Goal: Task Accomplishment & Management: Complete application form

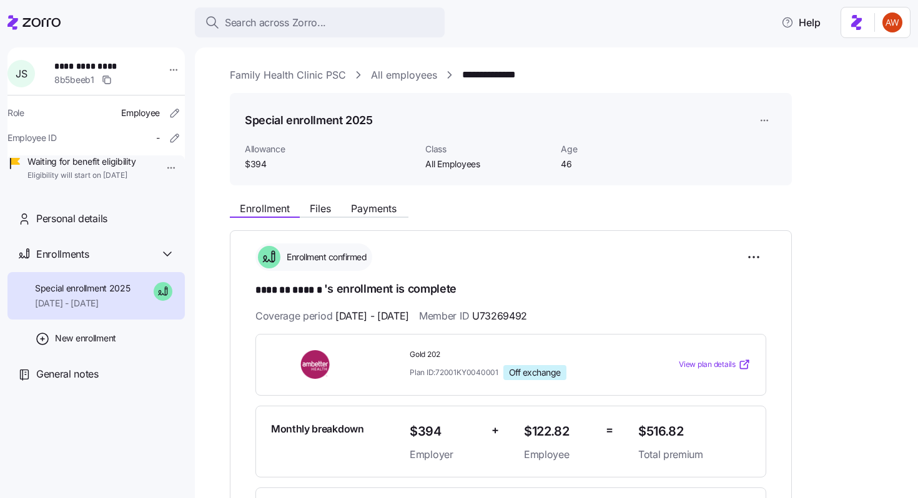
click at [263, 19] on span "Search across Zorro..." at bounding box center [275, 23] width 101 height 16
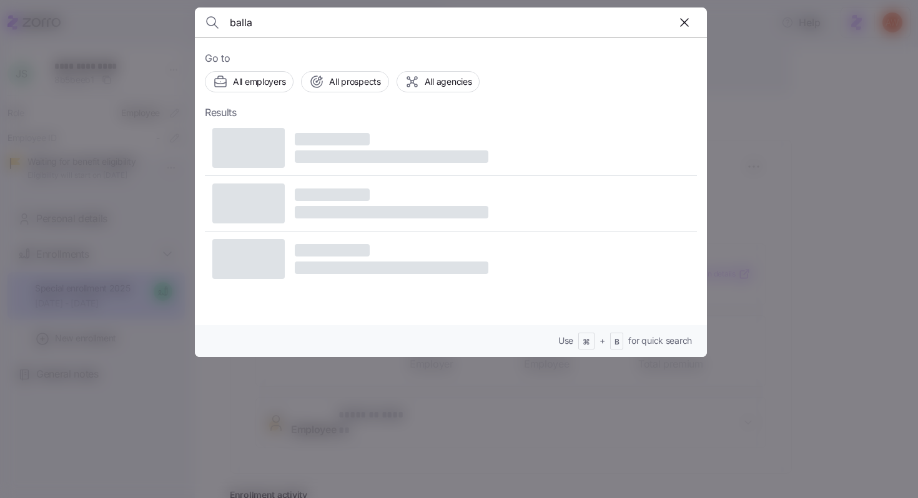
type input "ballas"
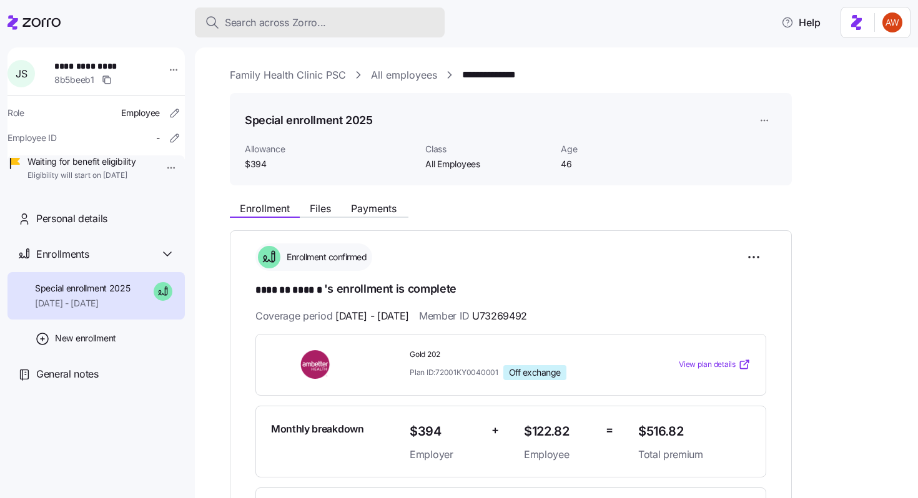
click at [310, 21] on span "Search across Zorro..." at bounding box center [275, 23] width 101 height 16
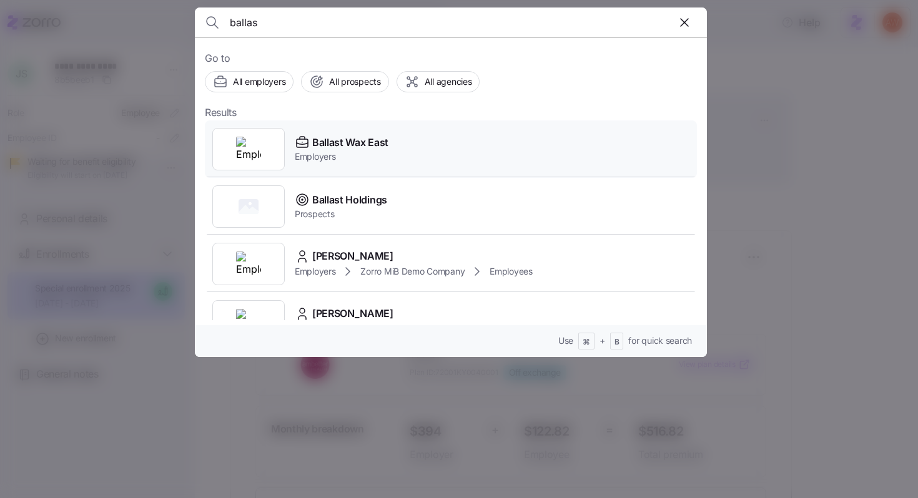
type input "ballas"
click at [343, 137] on span "Ballast Wax East" at bounding box center [350, 143] width 76 height 16
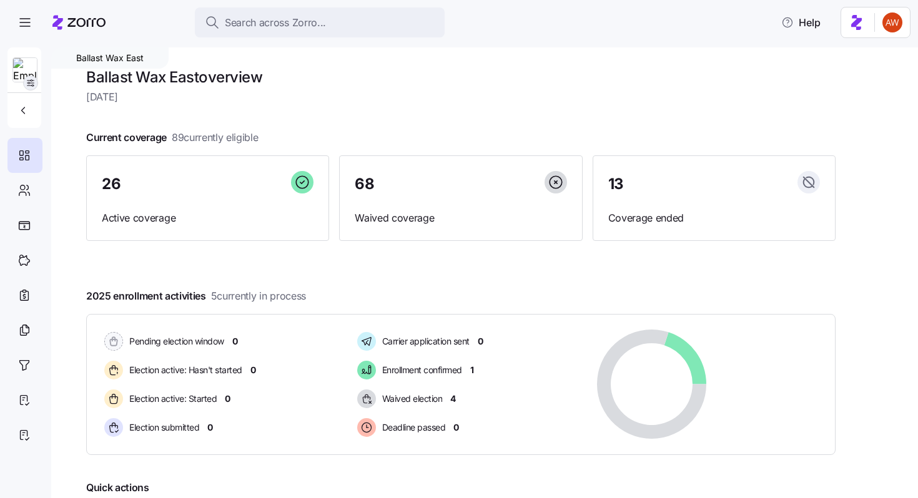
click at [31, 89] on span "button" at bounding box center [31, 83] width 14 height 14
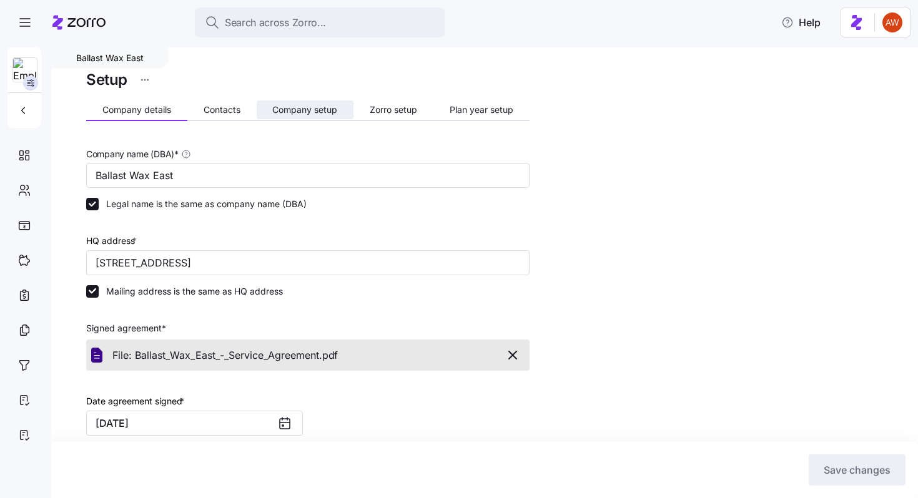
click at [285, 110] on span "Company setup" at bounding box center [304, 109] width 65 height 9
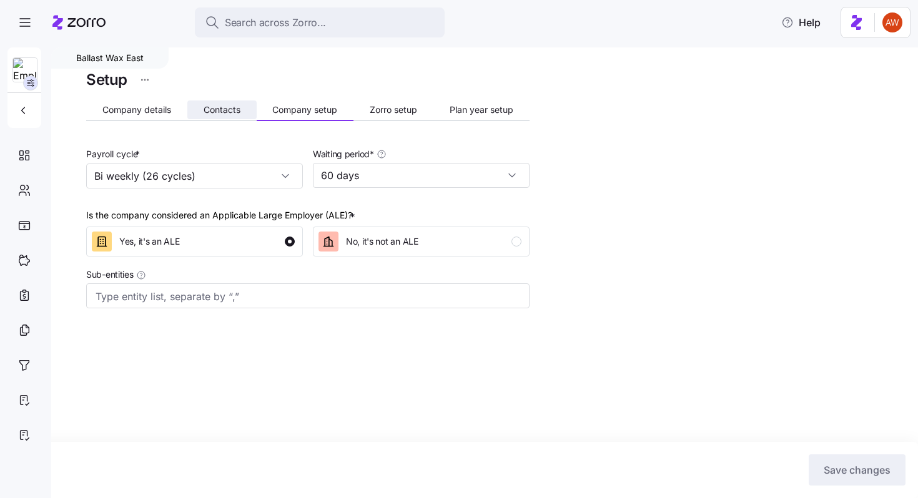
click at [230, 103] on button "Contacts" at bounding box center [221, 110] width 69 height 19
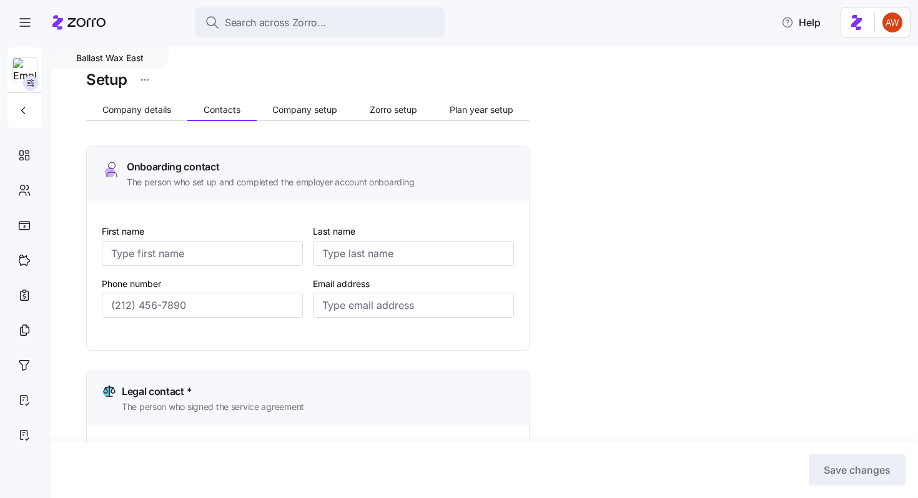
type input "[PERSON_NAME]"
type input "[PERSON_NAME][EMAIL_ADDRESS][PERSON_NAME][DOMAIN_NAME]"
type input "DJ"
type input "[PERSON_NAME]"
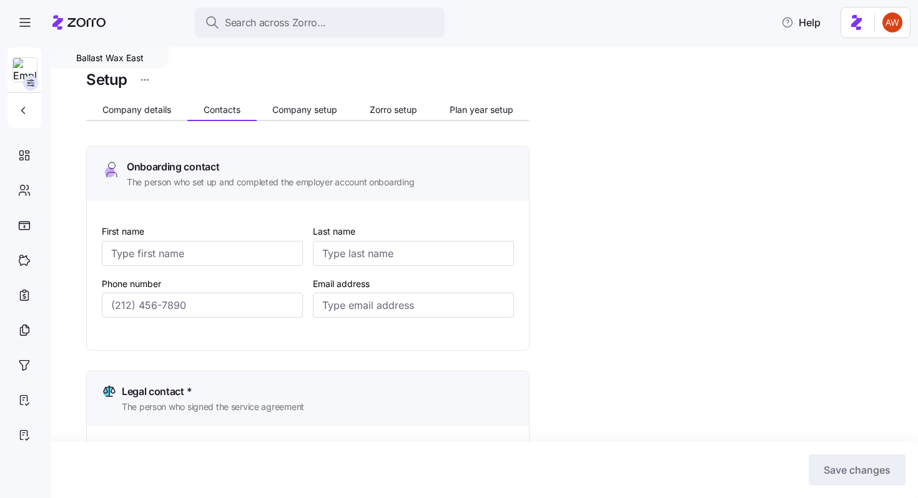
type input "[EMAIL_ADDRESS][DOMAIN_NAME]"
type input "[PERSON_NAME]"
type input "[PERSON_NAME][EMAIL_ADDRESS][PERSON_NAME][DOMAIN_NAME]"
type input "[PERSON_NAME]"
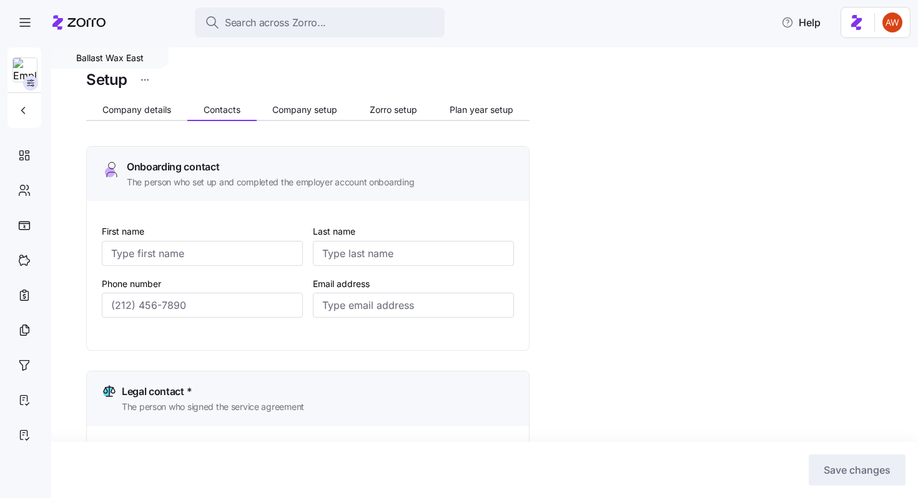
type input "[PERSON_NAME]"
type input "[PERSON_NAME][EMAIL_ADDRESS][PERSON_NAME][DOMAIN_NAME]"
type input "[PHONE_NUMBER]"
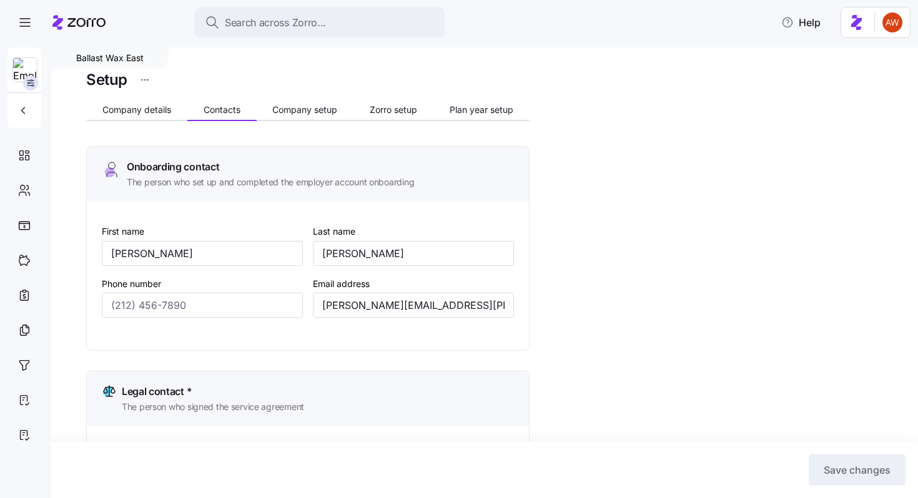
type input "[PHONE_NUMBER]"
click at [134, 112] on span "Company details" at bounding box center [136, 109] width 69 height 9
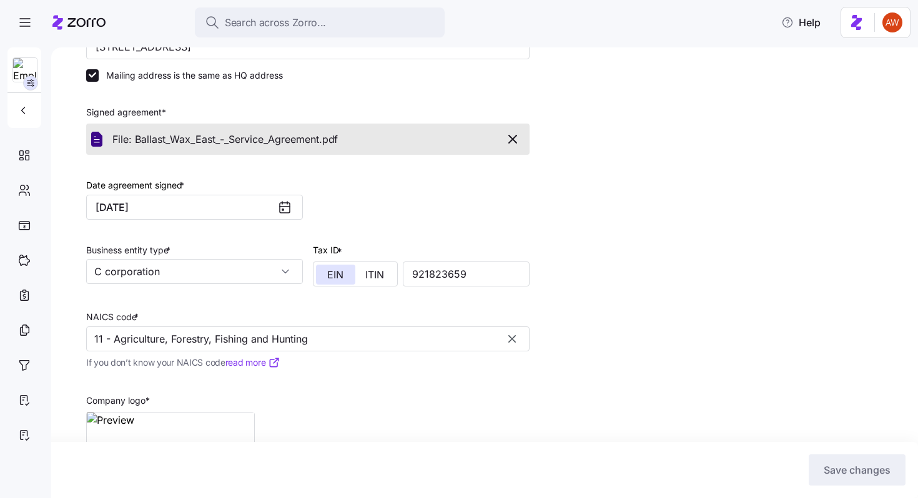
scroll to position [218, 0]
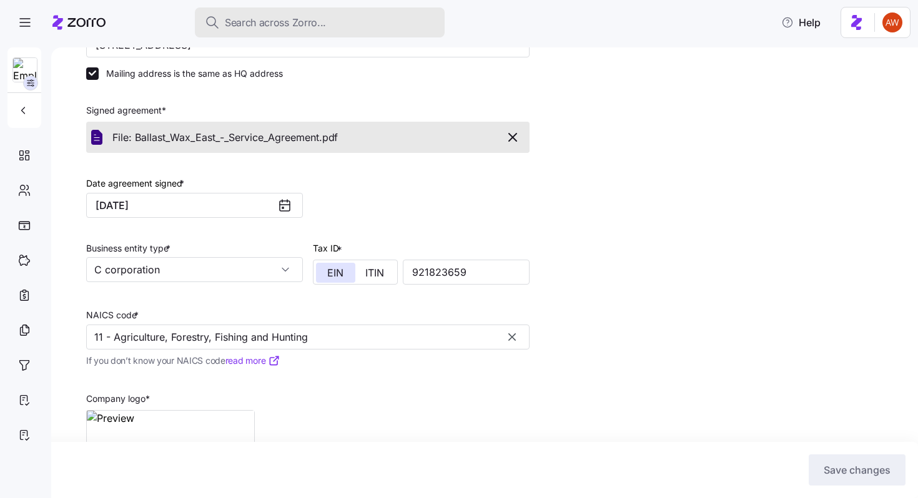
click at [302, 18] on span "Search across Zorro..." at bounding box center [275, 23] width 101 height 16
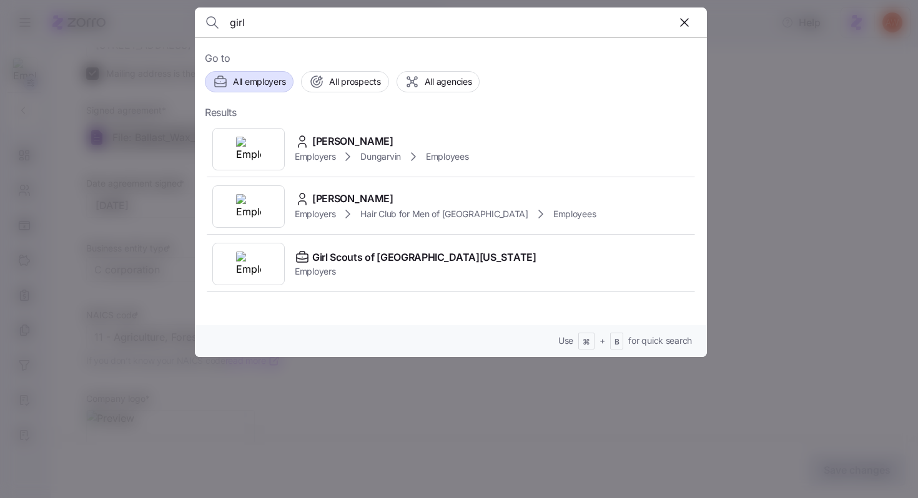
type input "girl"
click at [270, 72] on button "All employers" at bounding box center [249, 81] width 89 height 21
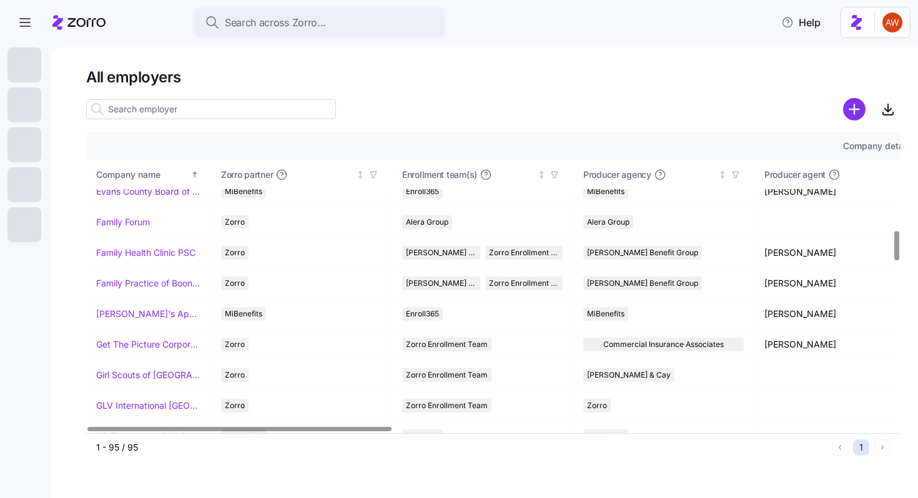
scroll to position [989, 0]
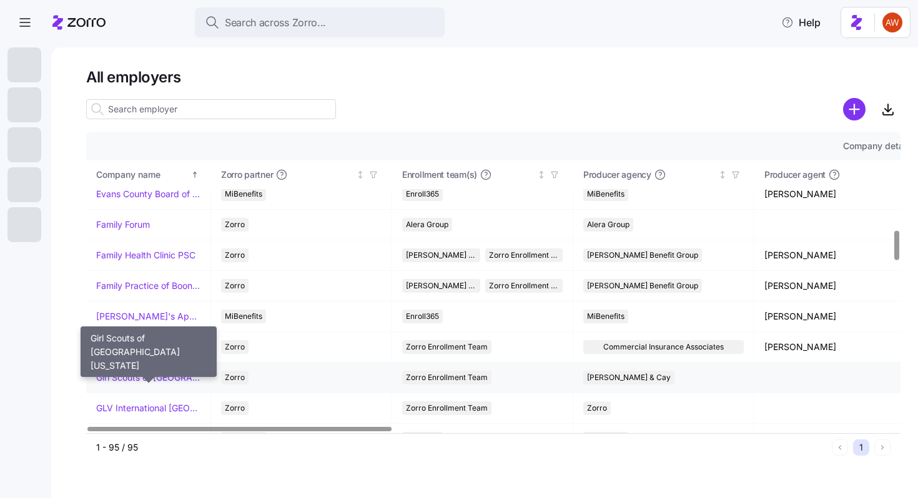
click at [154, 378] on link "Girl Scouts of [GEOGRAPHIC_DATA][US_STATE]" at bounding box center [148, 377] width 104 height 12
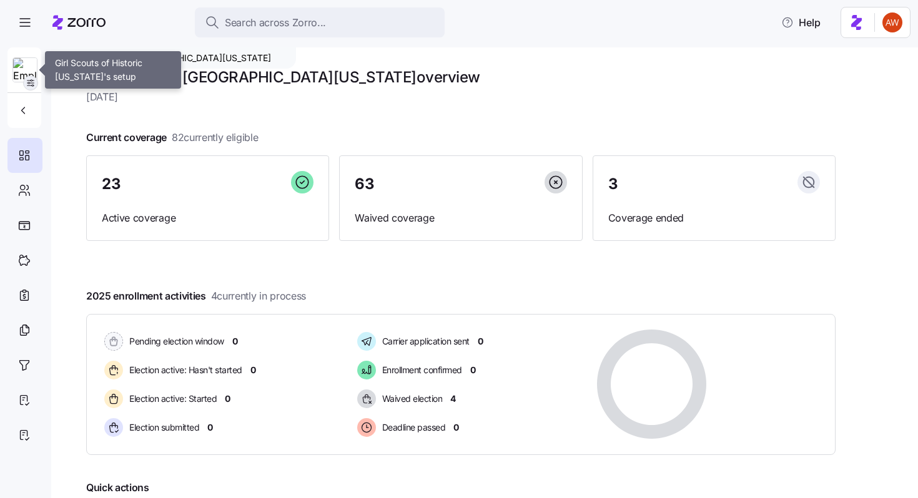
click at [30, 82] on icon "button" at bounding box center [31, 83] width 10 height 10
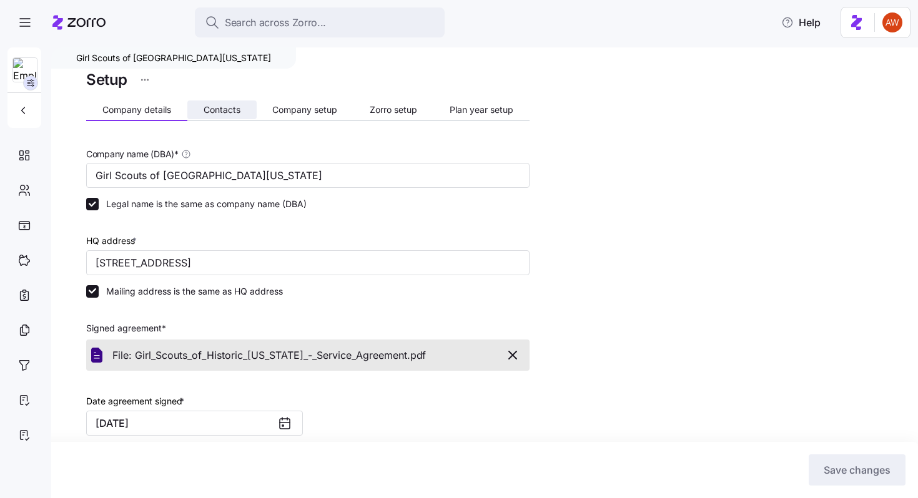
click at [206, 105] on span "Contacts" at bounding box center [222, 109] width 37 height 9
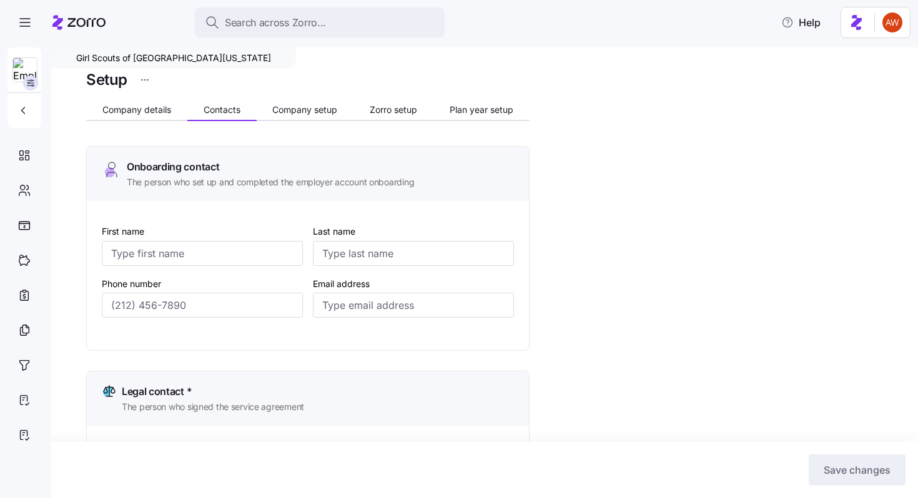
type input "[PERSON_NAME]"
type input "[EMAIL_ADDRESS][DOMAIN_NAME]"
type input "[PERSON_NAME]"
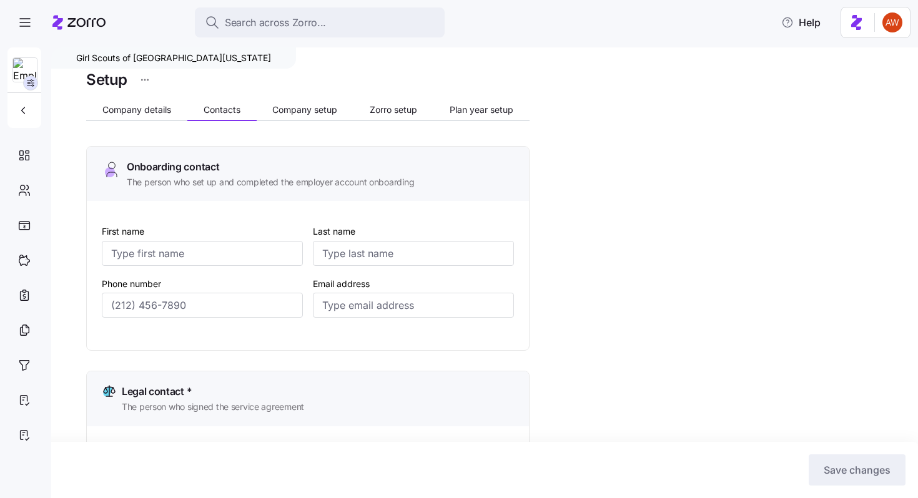
type input "[EMAIL_ADDRESS][DOMAIN_NAME]"
type input "[PERSON_NAME]"
type input "[EMAIL_ADDRESS][DOMAIN_NAME]"
type input "[PERSON_NAME]"
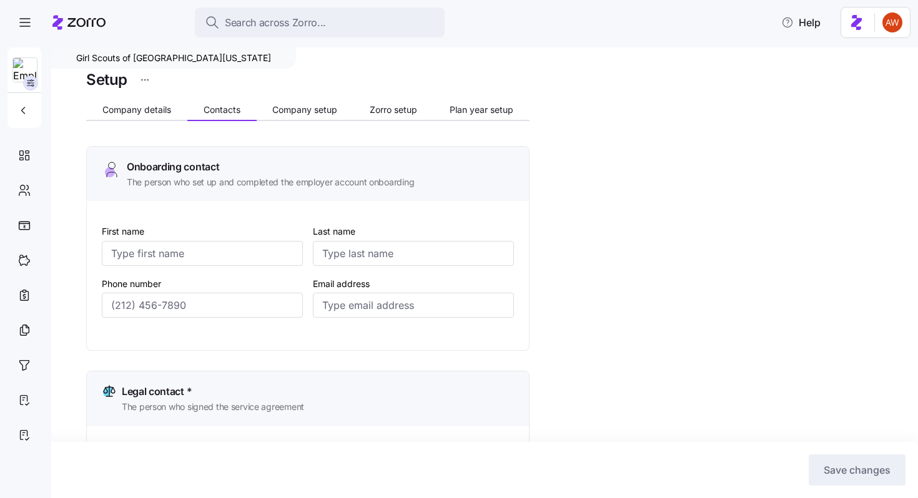
type input "[PERSON_NAME]"
type input "[EMAIL_ADDRESS][DOMAIN_NAME]"
type input "[PHONE_NUMBER]"
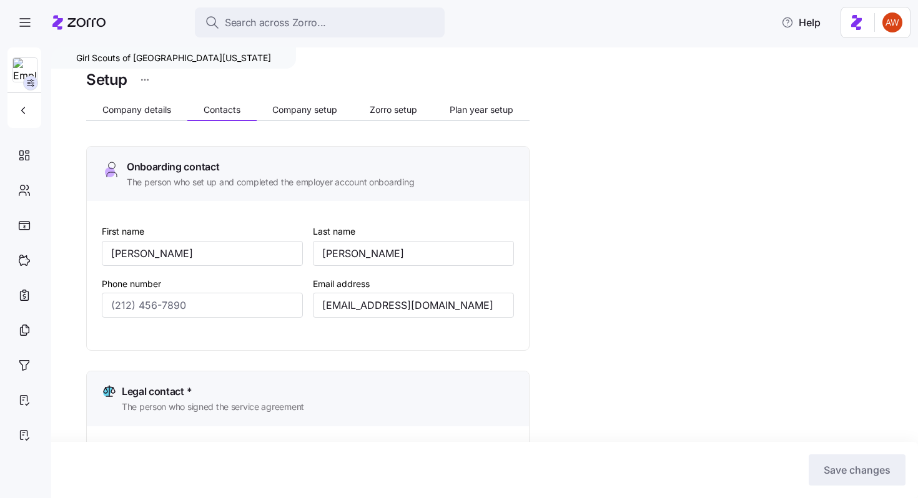
type input "[PHONE_NUMBER]"
click at [144, 105] on span "Company details" at bounding box center [136, 109] width 69 height 9
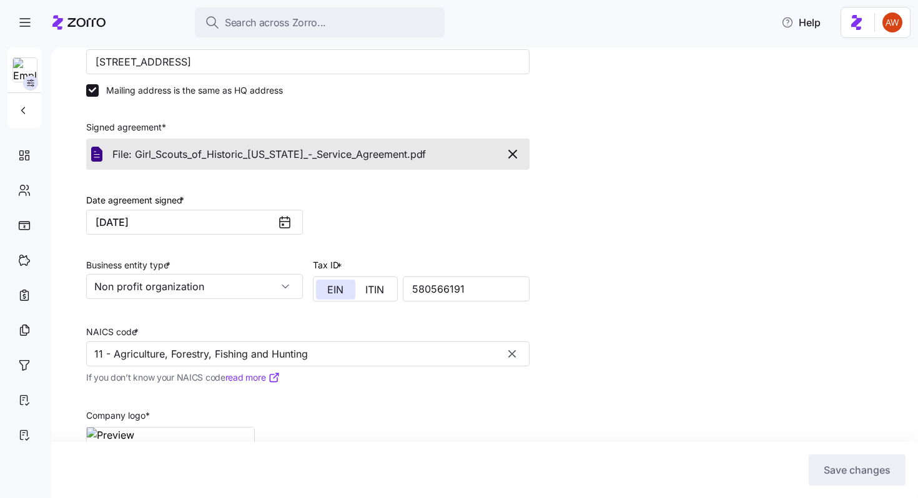
scroll to position [301, 0]
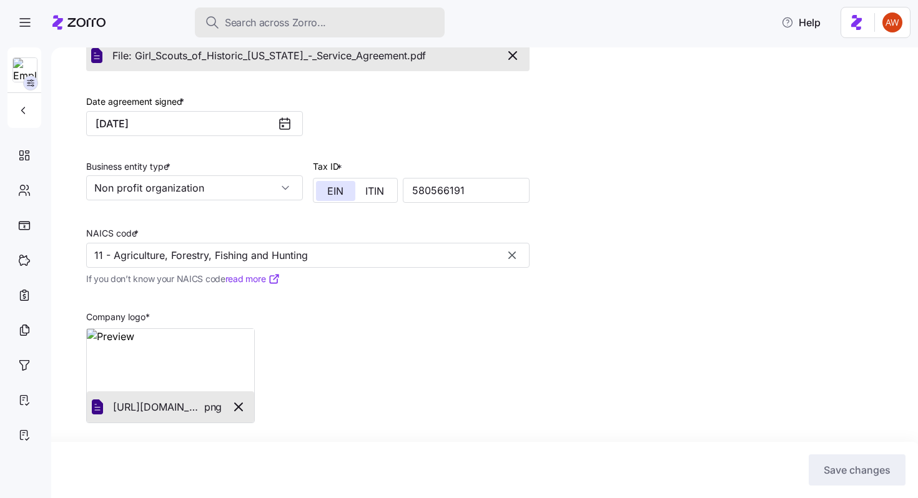
click at [248, 24] on span "Search across Zorro..." at bounding box center [275, 23] width 101 height 16
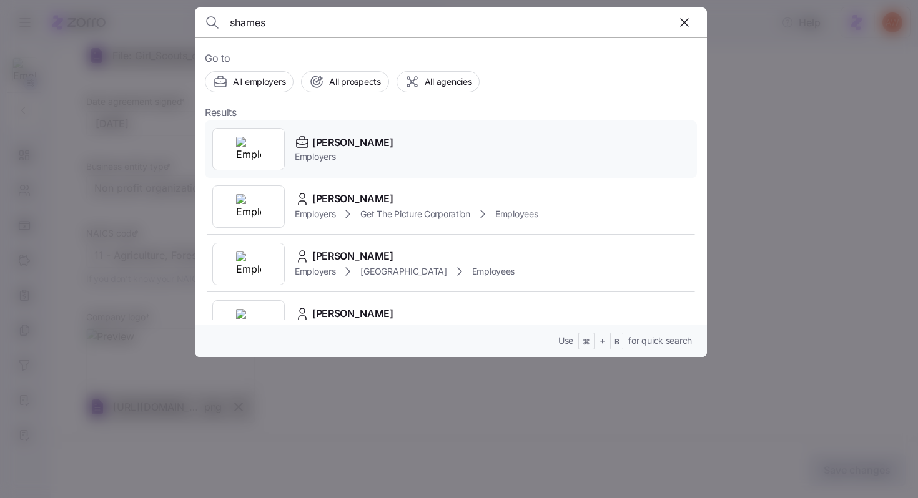
type input "shames"
click at [370, 137] on span "[PERSON_NAME]" at bounding box center [352, 143] width 81 height 16
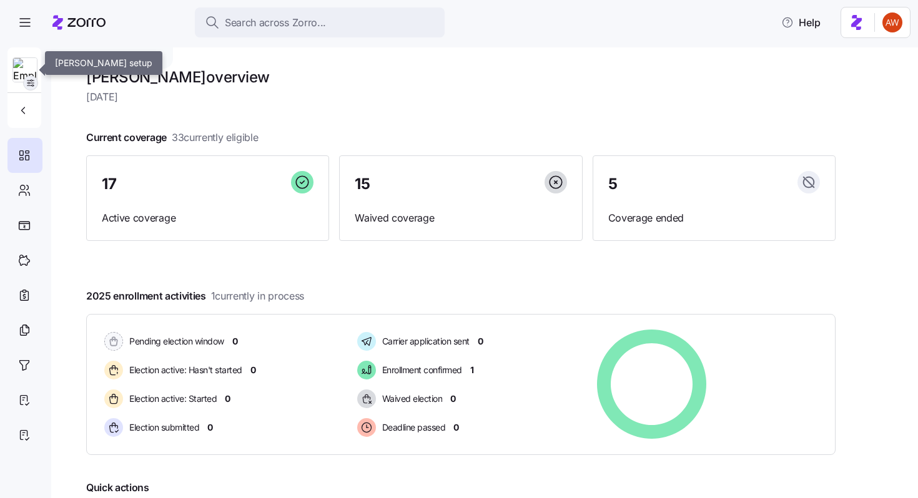
click at [34, 82] on icon "button" at bounding box center [31, 83] width 10 height 10
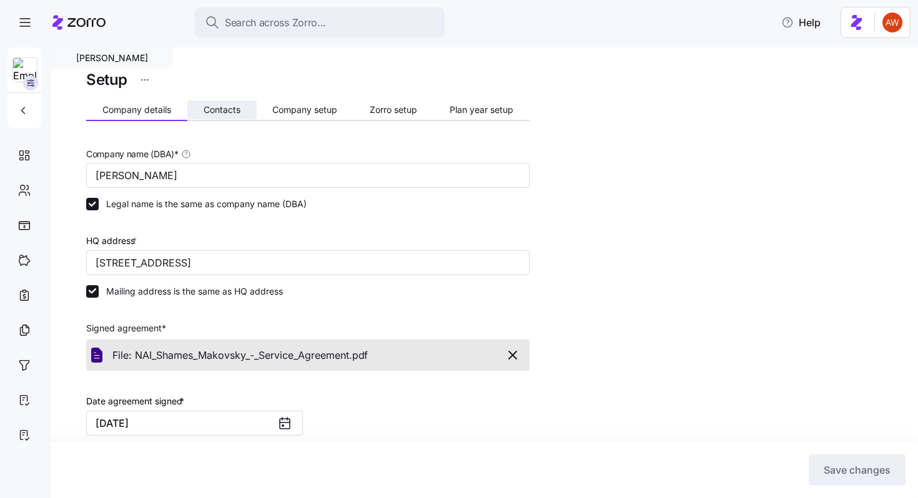
click at [228, 105] on span "Contacts" at bounding box center [222, 109] width 37 height 9
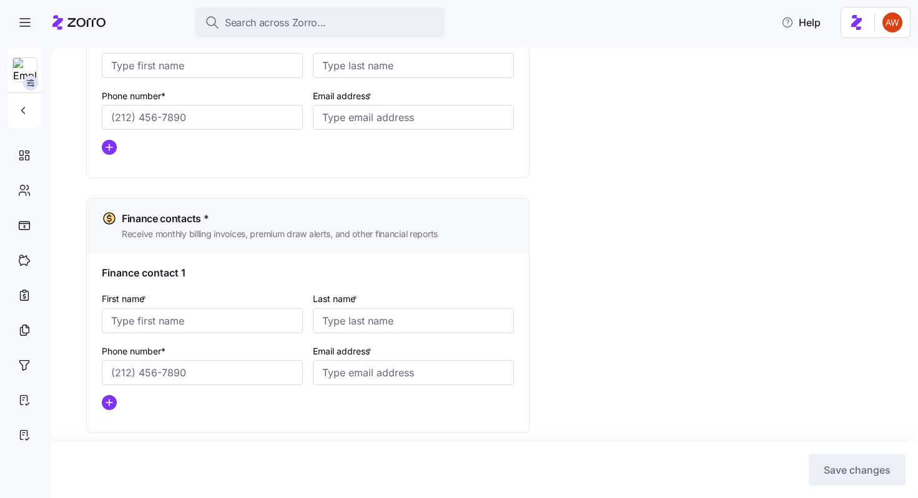
scroll to position [666, 0]
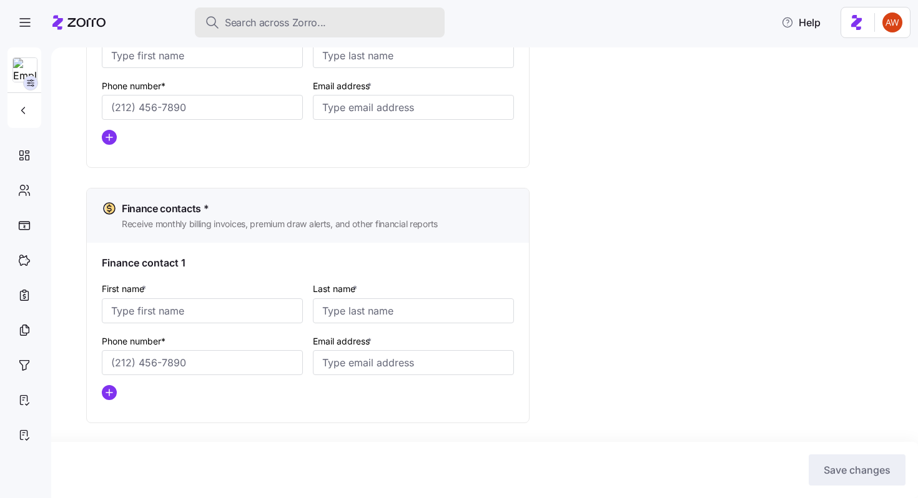
click at [248, 19] on span "Search across Zorro..." at bounding box center [275, 23] width 101 height 16
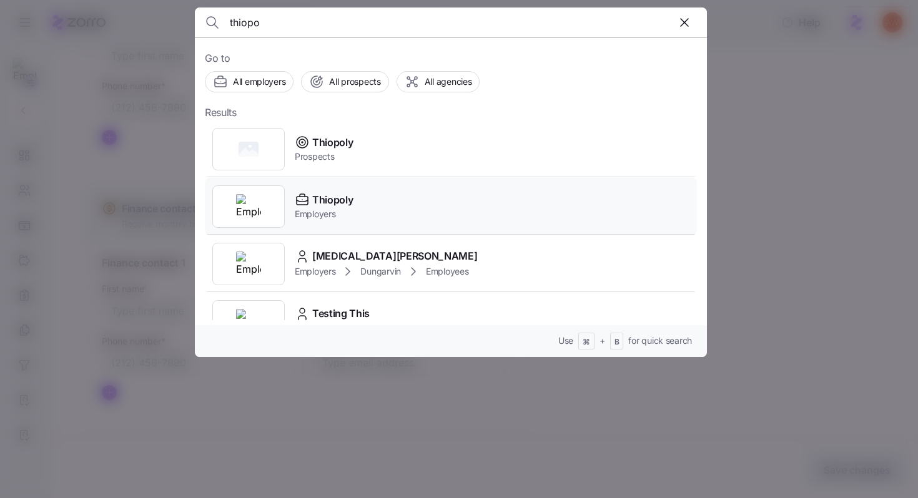
type input "thiopo"
click at [346, 200] on span "Thiopoly" at bounding box center [332, 200] width 41 height 16
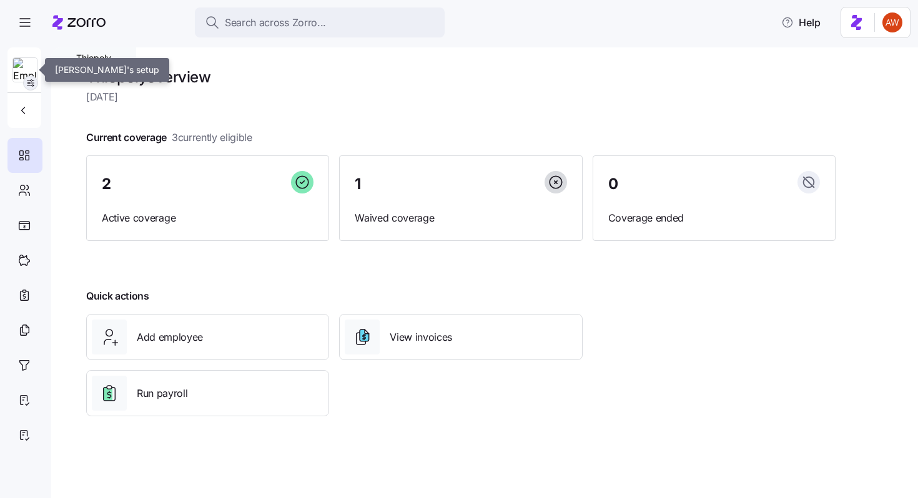
click at [34, 82] on icon "button" at bounding box center [31, 83] width 10 height 10
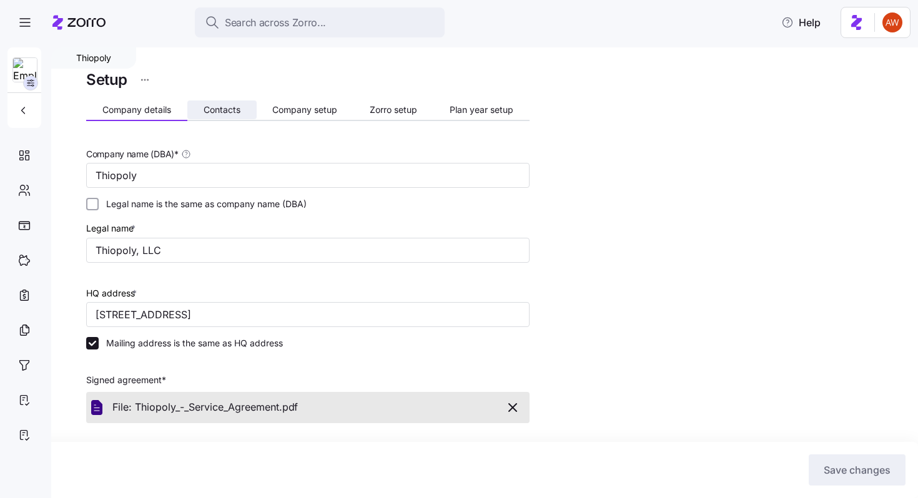
click at [190, 114] on button "Contacts" at bounding box center [221, 110] width 69 height 19
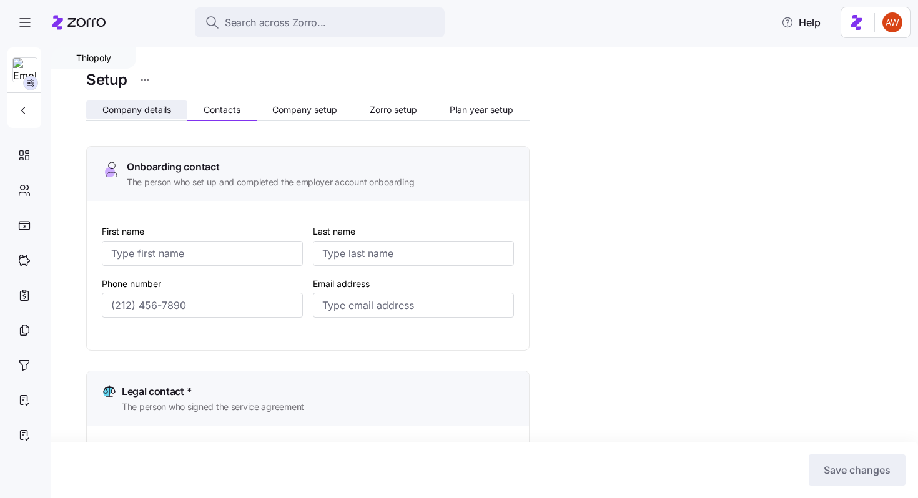
click at [128, 110] on span "Company details" at bounding box center [136, 109] width 69 height 9
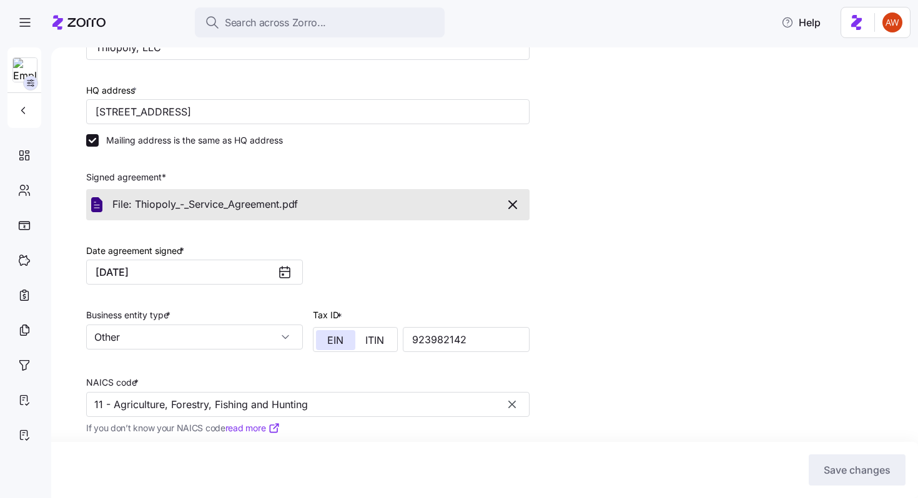
scroll to position [206, 0]
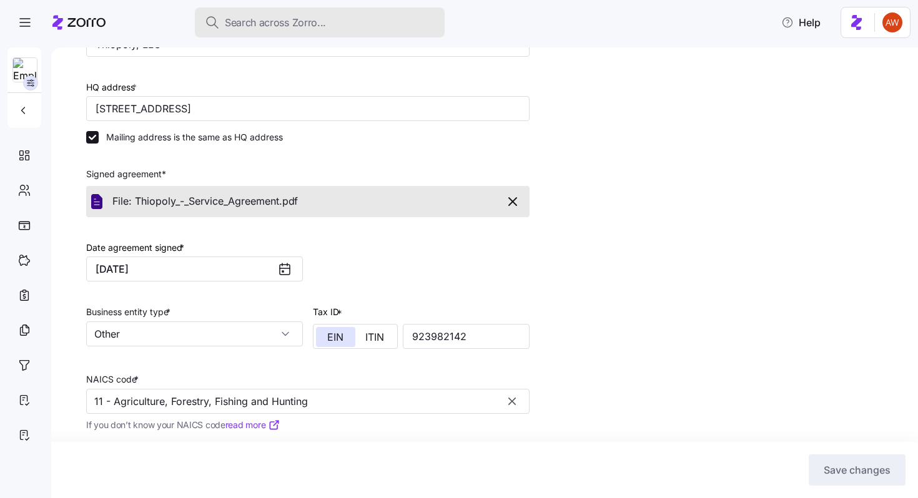
click at [243, 19] on span "Search across Zorro..." at bounding box center [275, 23] width 101 height 16
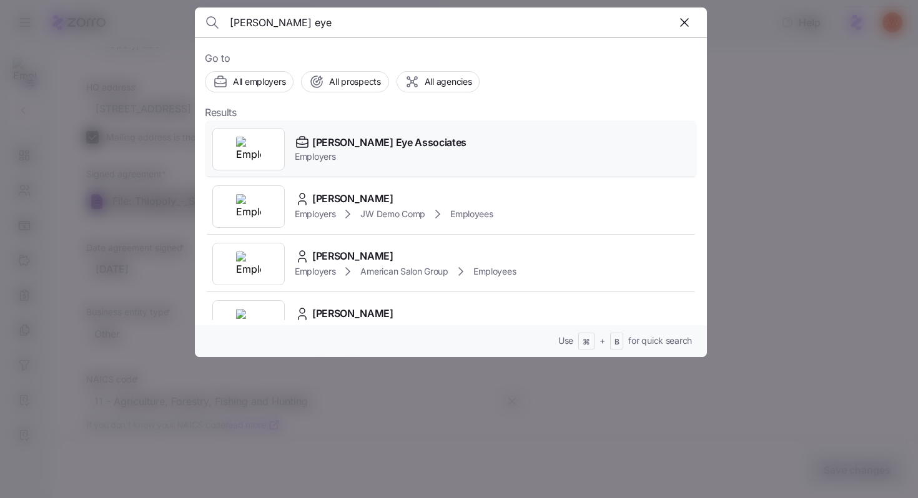
type input "[PERSON_NAME] eye"
click at [347, 153] on span "Employers" at bounding box center [381, 156] width 172 height 12
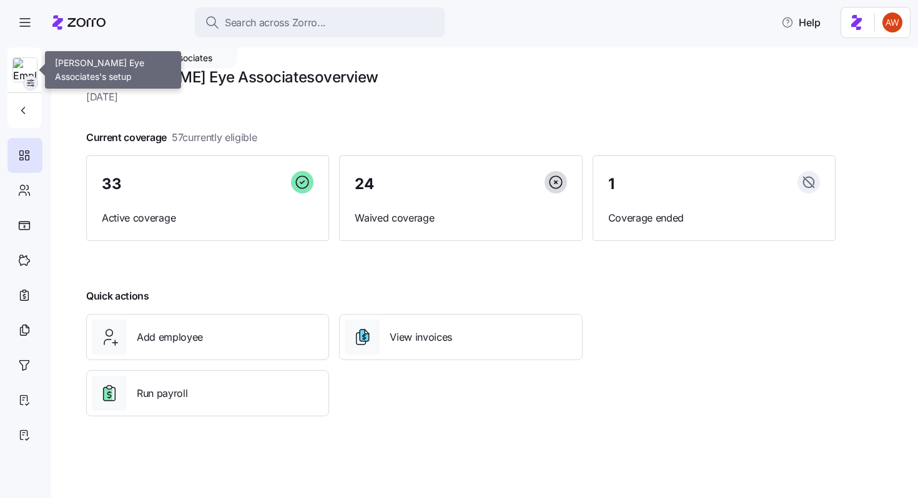
click at [31, 84] on icon "button" at bounding box center [31, 83] width 10 height 10
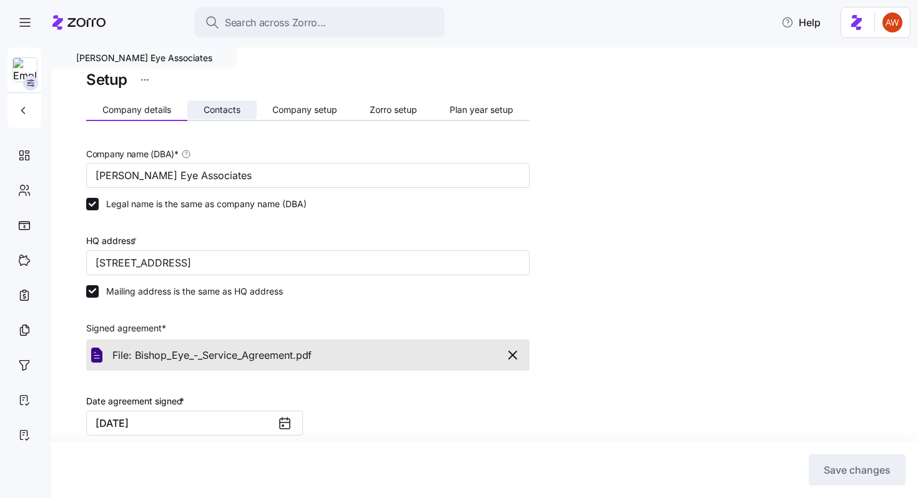
click at [218, 107] on span "Contacts" at bounding box center [222, 109] width 37 height 9
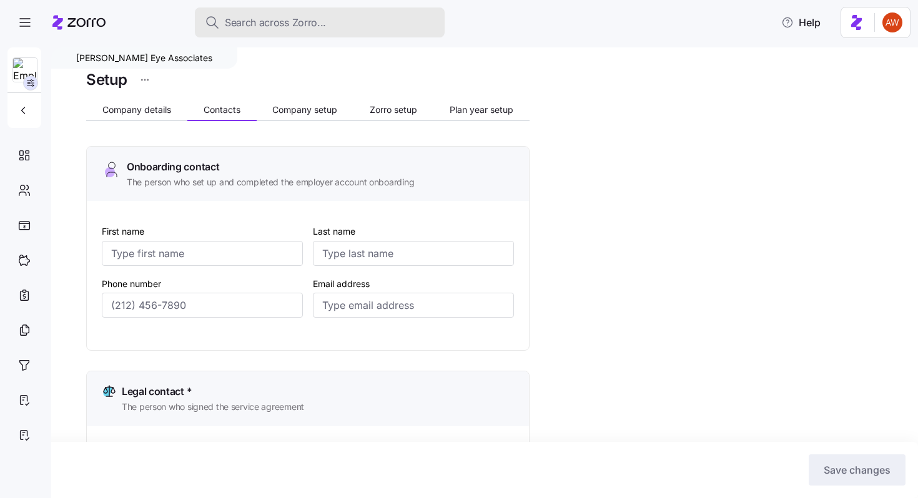
click at [260, 19] on span "Search across Zorro..." at bounding box center [275, 23] width 101 height 16
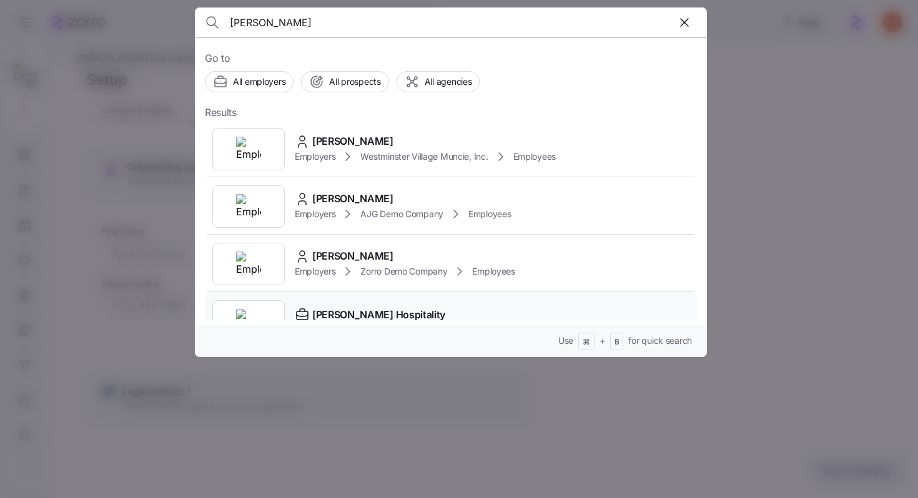
type input "[PERSON_NAME]"
click at [324, 315] on span "[PERSON_NAME] Hospitality" at bounding box center [378, 315] width 133 height 16
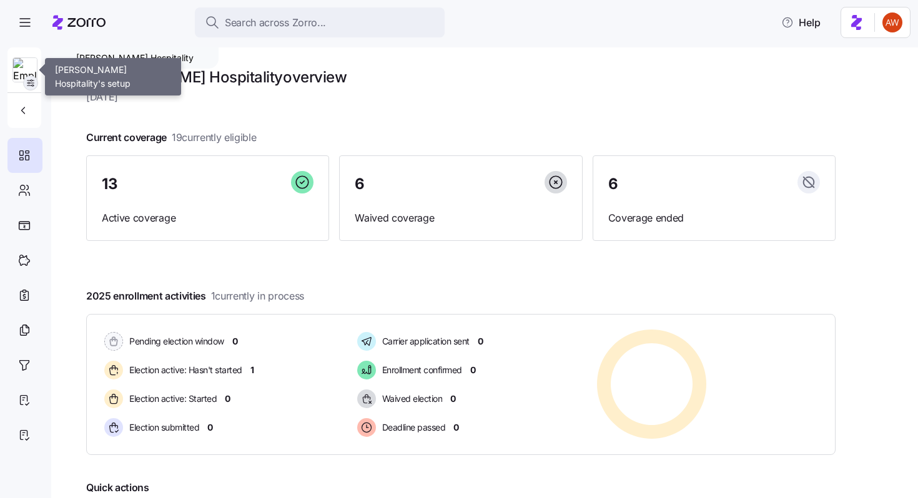
click at [32, 84] on icon "button" at bounding box center [31, 83] width 10 height 10
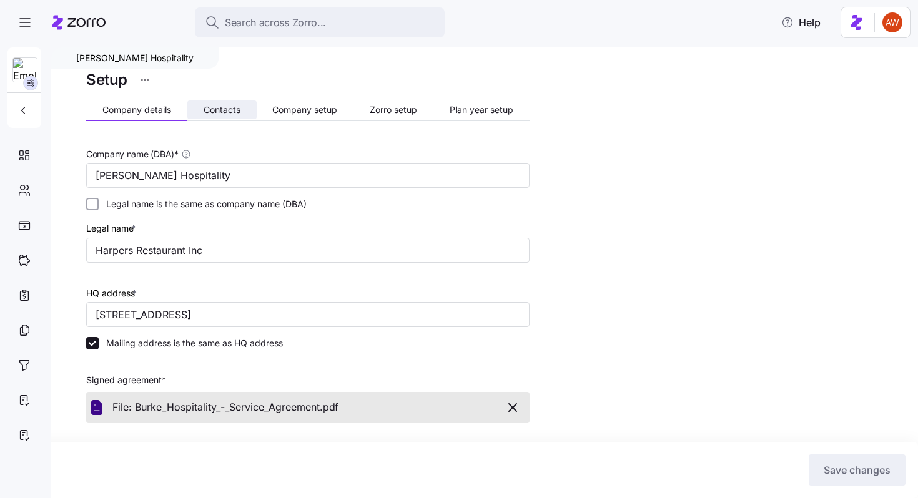
click at [232, 113] on span "Contacts" at bounding box center [222, 109] width 37 height 9
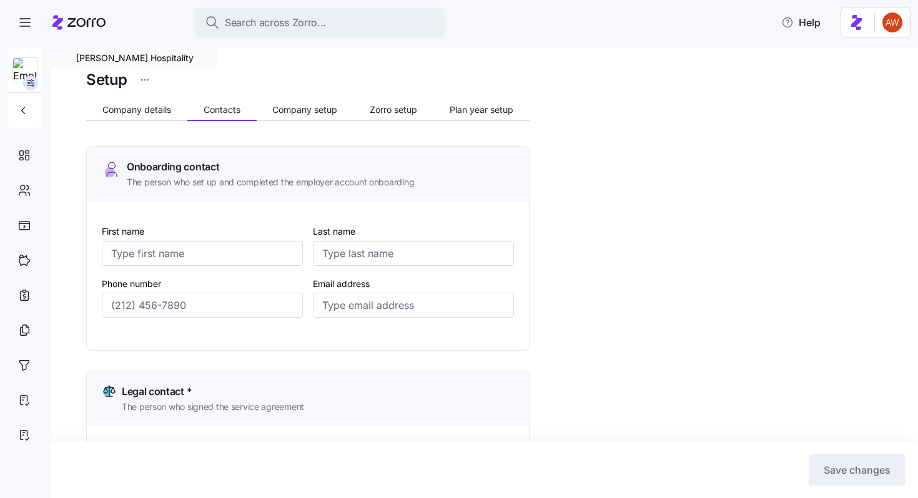
type input "[PERSON_NAME]"
type input "[EMAIL_ADDRESS][DOMAIN_NAME]"
type input "[PERSON_NAME]"
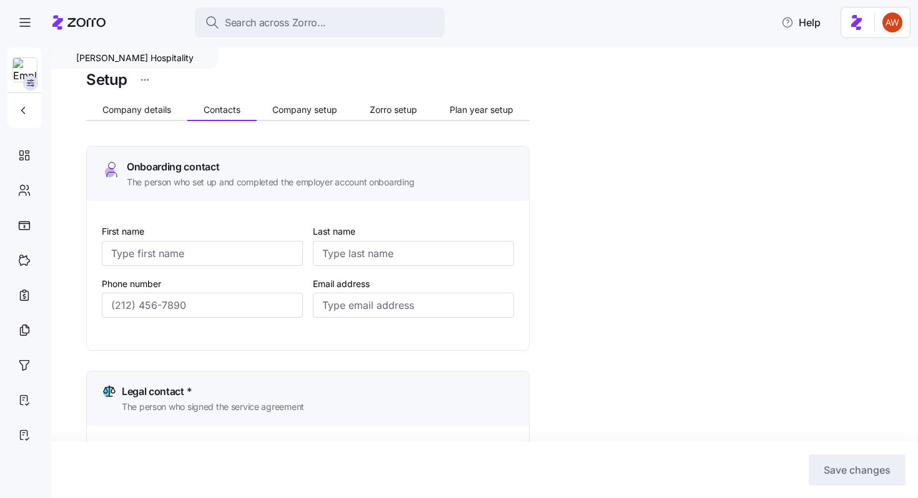
type input "[EMAIL_ADDRESS][DOMAIN_NAME]"
type input "[PERSON_NAME]"
type input "[EMAIL_ADDRESS][DOMAIN_NAME]"
type input "April"
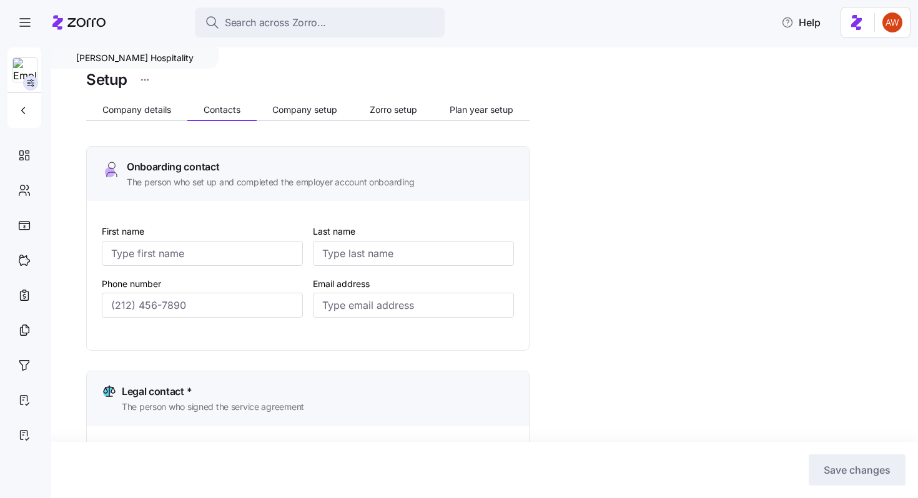
type input "[PERSON_NAME]"
type input "[PERSON_NAME][EMAIL_ADDRESS][DOMAIN_NAME]"
type input "[PHONE_NUMBER]"
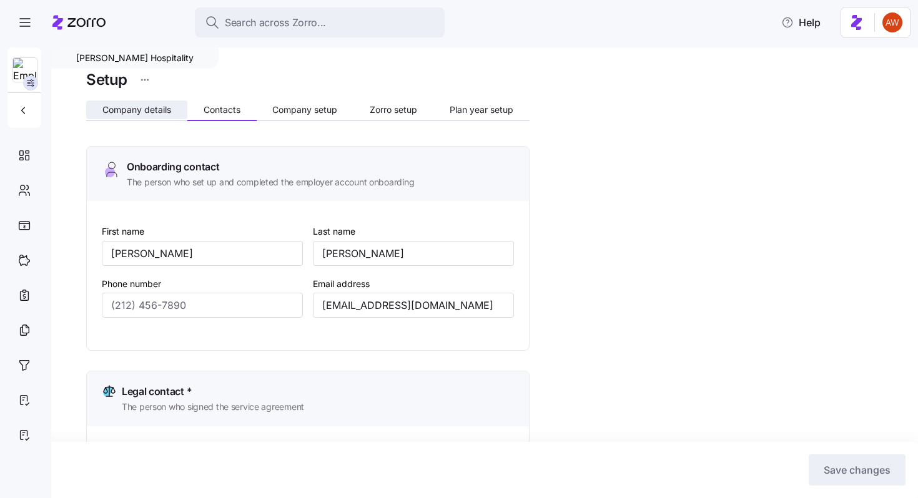
click at [158, 107] on span "Company details" at bounding box center [136, 109] width 69 height 9
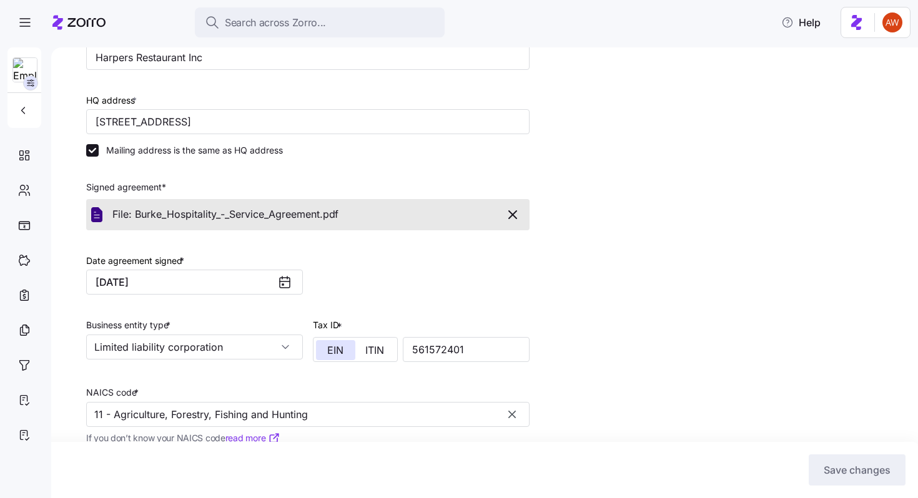
scroll to position [194, 0]
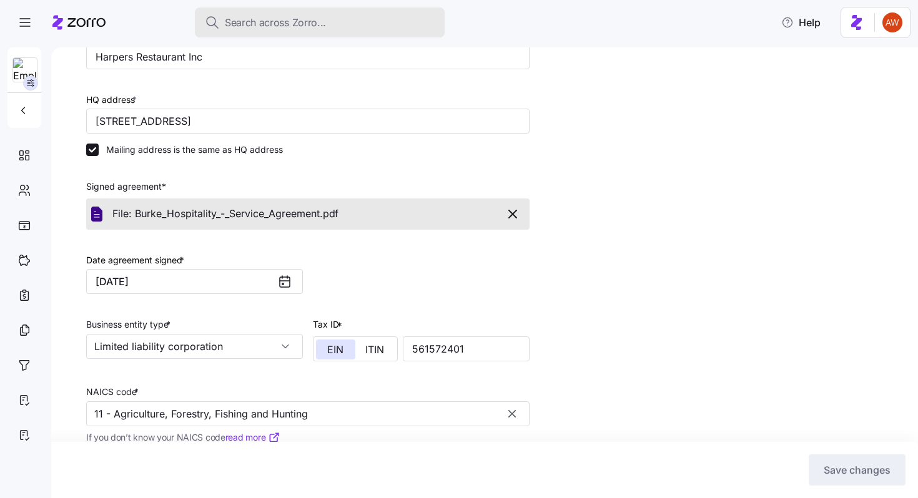
click at [246, 26] on span "Search across Zorro..." at bounding box center [275, 23] width 101 height 16
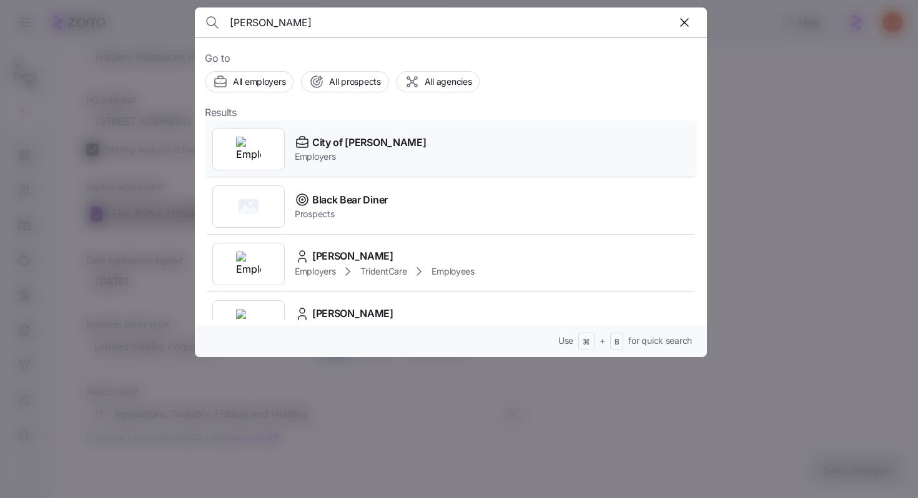
type input "[PERSON_NAME]"
click at [316, 147] on span "City of [PERSON_NAME]" at bounding box center [369, 143] width 114 height 16
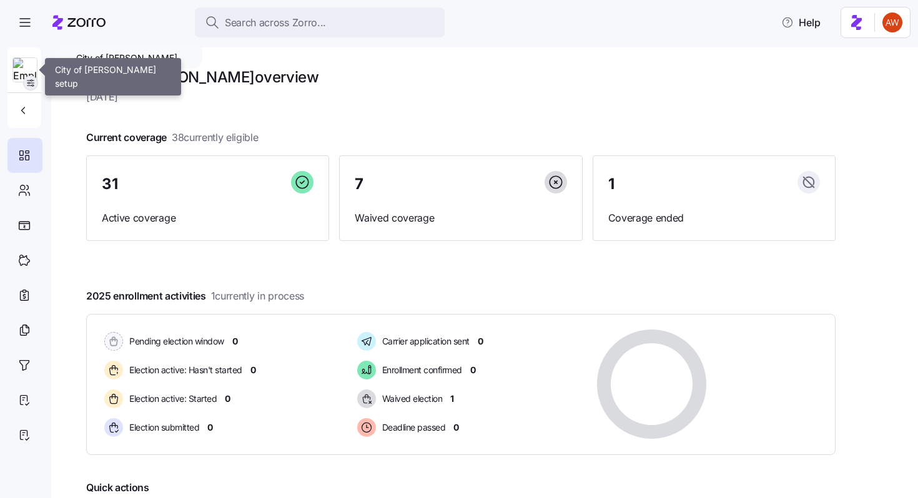
click at [34, 82] on icon "button" at bounding box center [31, 83] width 10 height 10
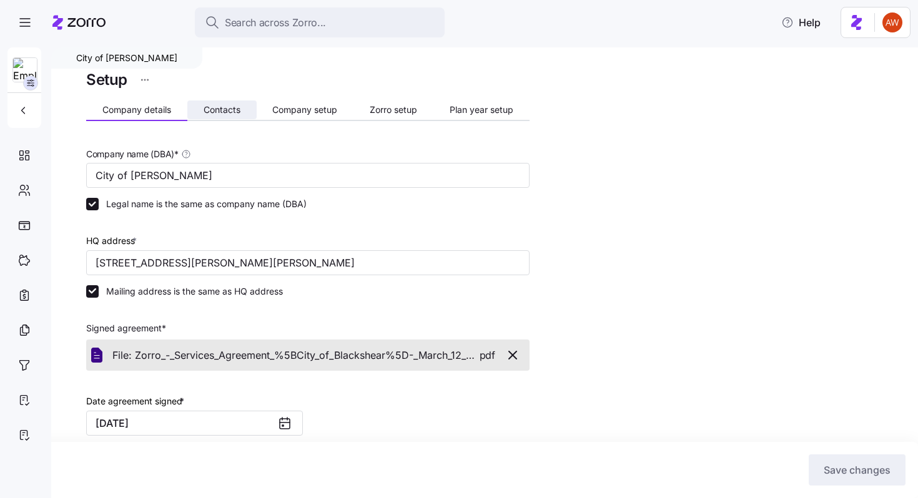
click at [218, 115] on button "Contacts" at bounding box center [221, 110] width 69 height 19
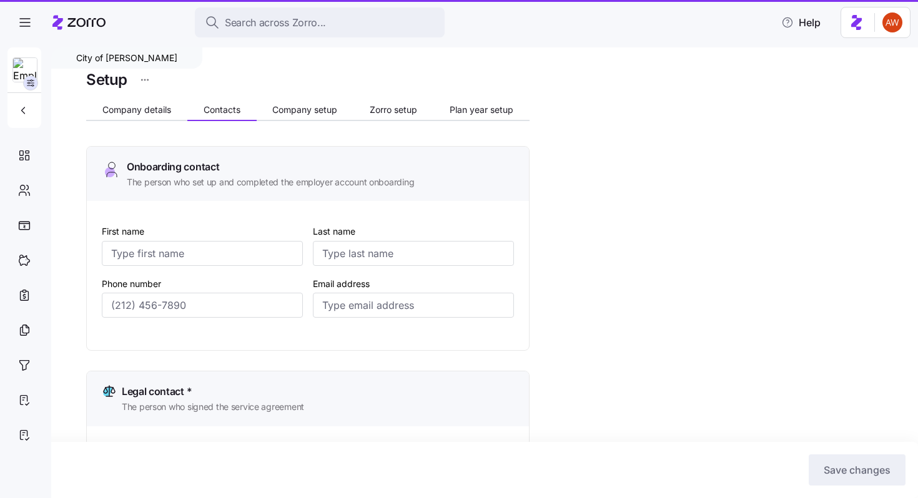
type input "[PERSON_NAME]"
type input "[EMAIL_ADDRESS][DOMAIN_NAME]"
type input "Angel"
type input "[PERSON_NAME]"
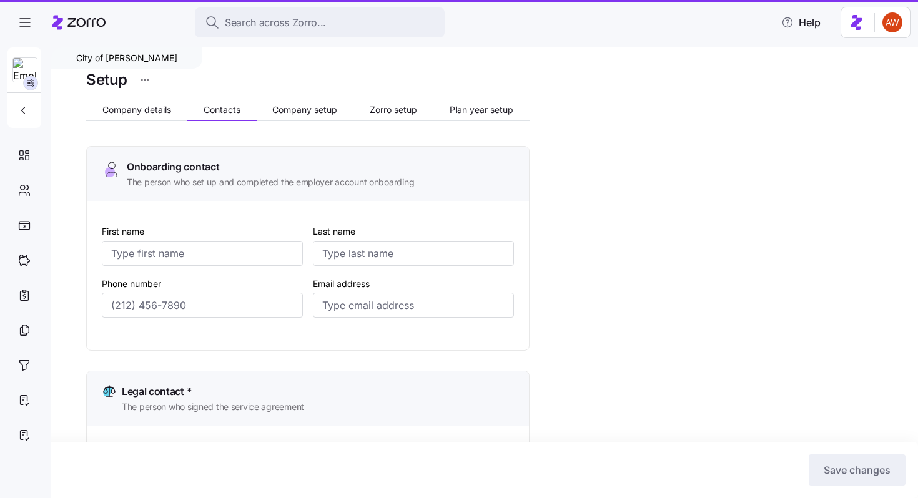
type input "[EMAIL_ADDRESS][DOMAIN_NAME]"
type input "Angel"
type input "[PERSON_NAME]"
type input "[EMAIL_ADDRESS][DOMAIN_NAME]"
type input "[PHONE_NUMBER]"
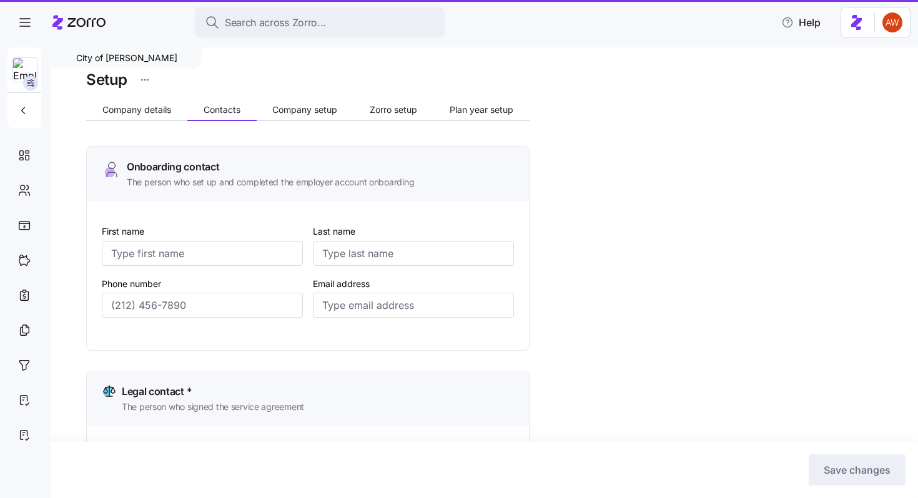
type input "[PHONE_NUMBER]"
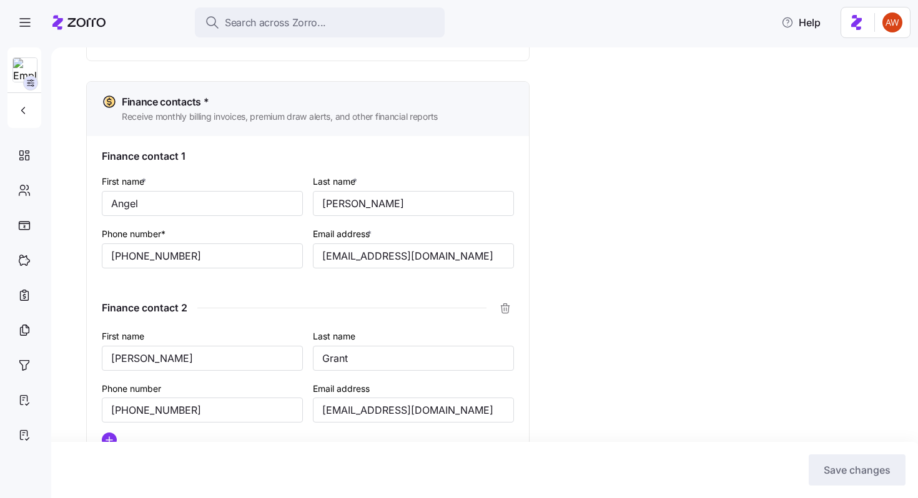
scroll to position [976, 0]
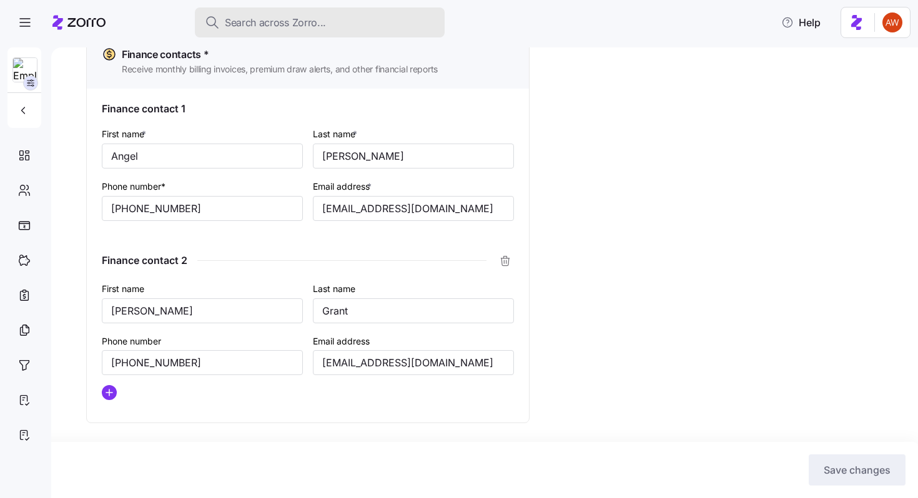
click at [242, 16] on span "Search across Zorro..." at bounding box center [275, 23] width 101 height 16
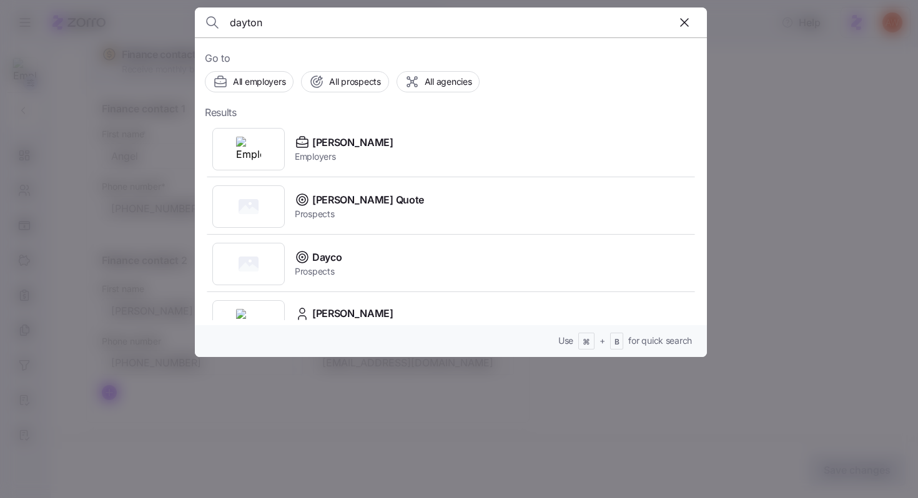
type input "dayton"
drag, startPoint x: 333, startPoint y: 155, endPoint x: 336, endPoint y: 163, distance: 8.1
click at [336, 163] on div "[PERSON_NAME] Employers" at bounding box center [451, 148] width 492 height 57
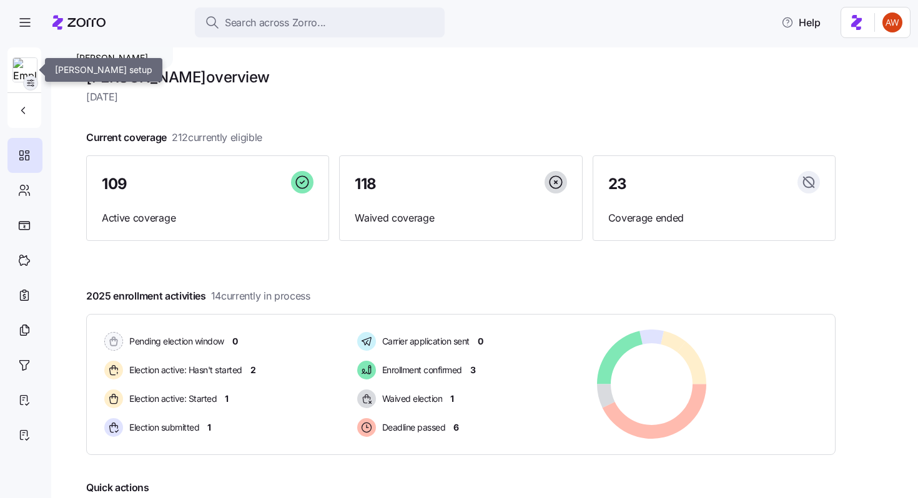
click at [34, 86] on icon "button" at bounding box center [31, 83] width 10 height 10
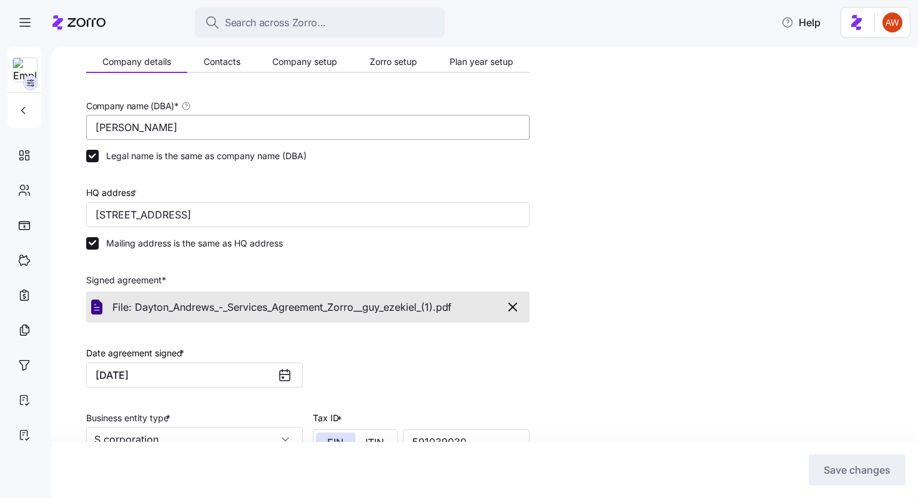
scroll to position [9, 0]
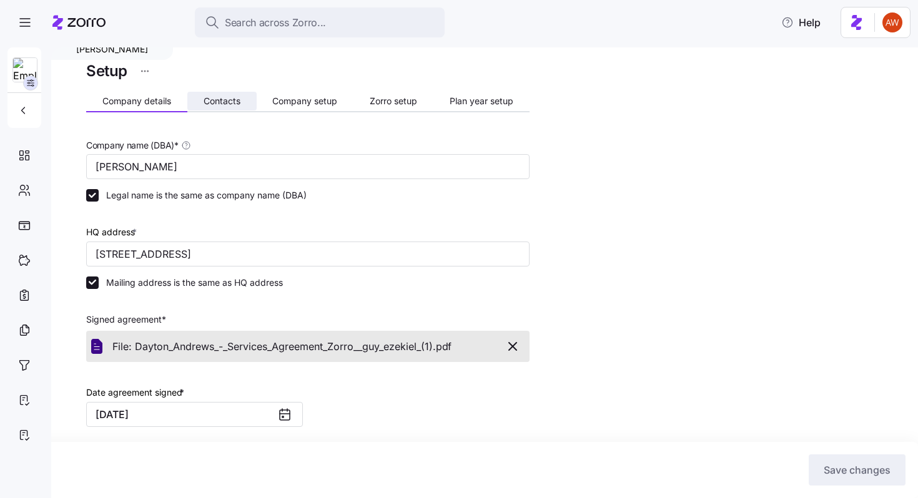
click at [226, 99] on span "Contacts" at bounding box center [222, 101] width 37 height 9
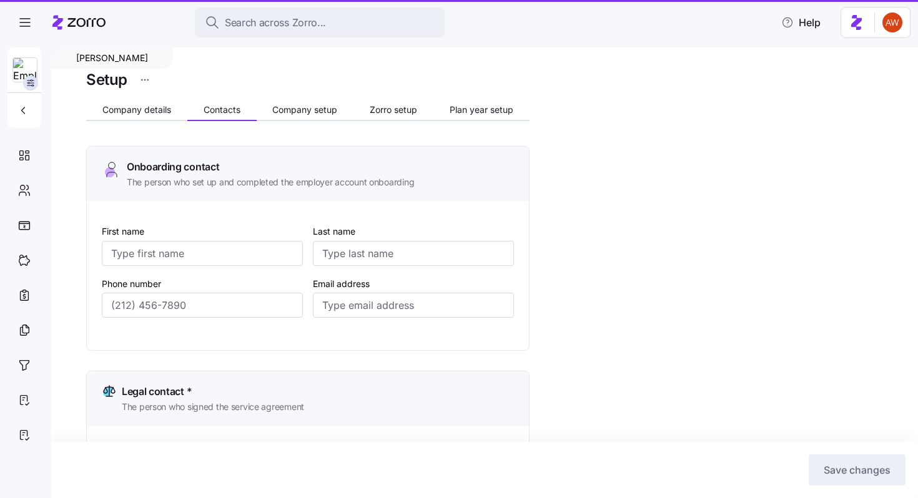
type input "[PERSON_NAME]"
type input "[EMAIL_ADDRESS][DOMAIN_NAME]"
type input "[PERSON_NAME]"
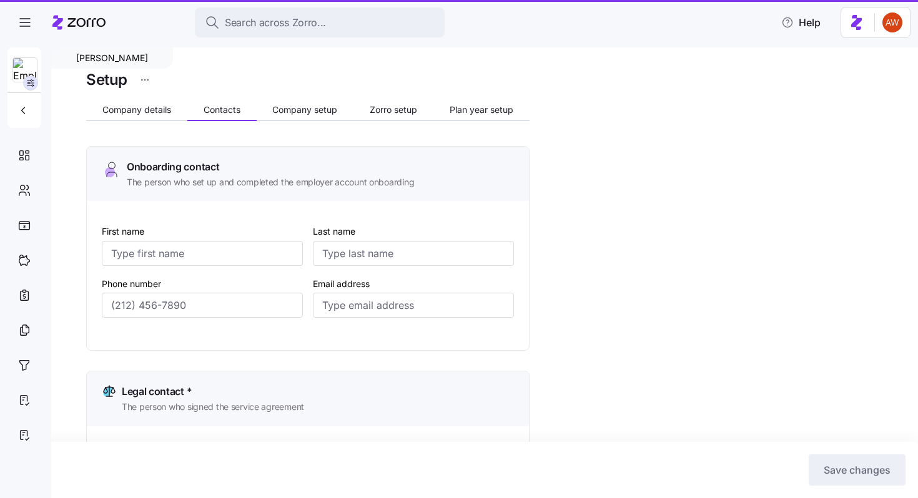
type input "[EMAIL_ADDRESS][DOMAIN_NAME]"
type input "Angel"
type input "Cobame"
type input "[EMAIL_ADDRESS][DOMAIN_NAME]"
type input "[PHONE_NUMBER]"
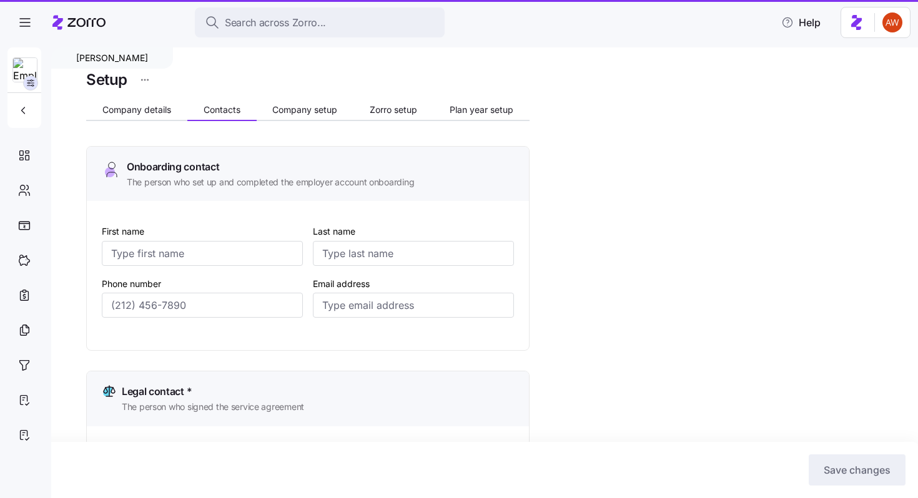
type input "[PHONE_NUMBER]"
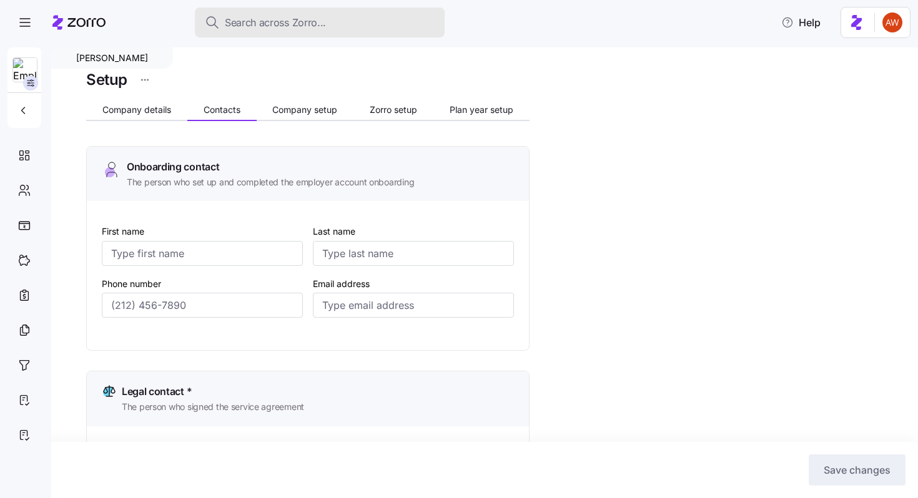
click at [265, 22] on span "Search across Zorro..." at bounding box center [275, 23] width 101 height 16
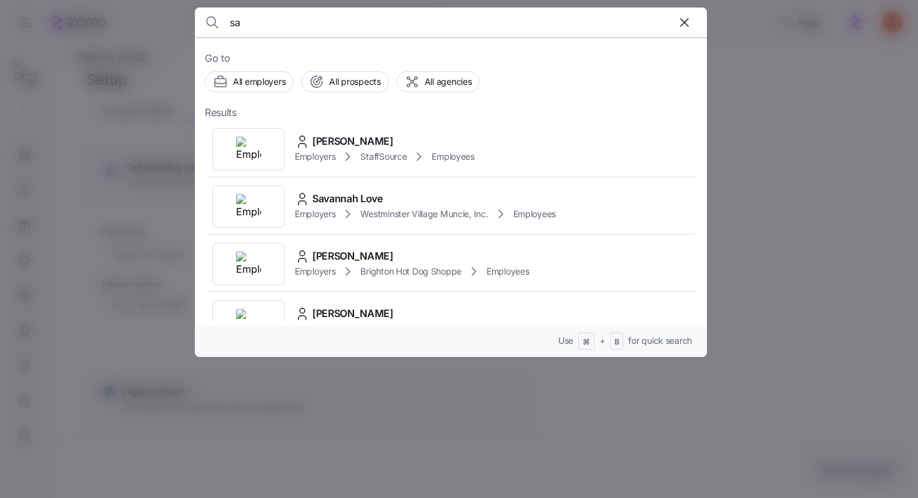
type input "s"
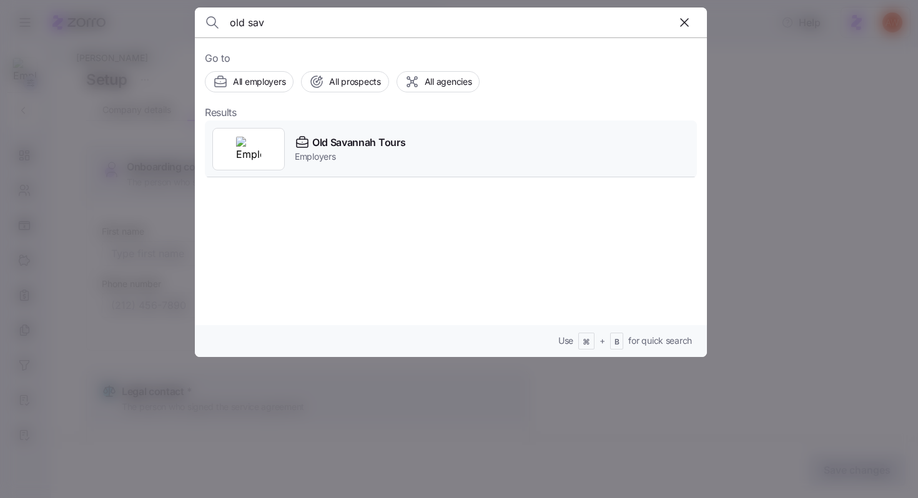
type input "old sav"
click at [409, 159] on div "Old Savannah Tours Employers" at bounding box center [451, 148] width 492 height 57
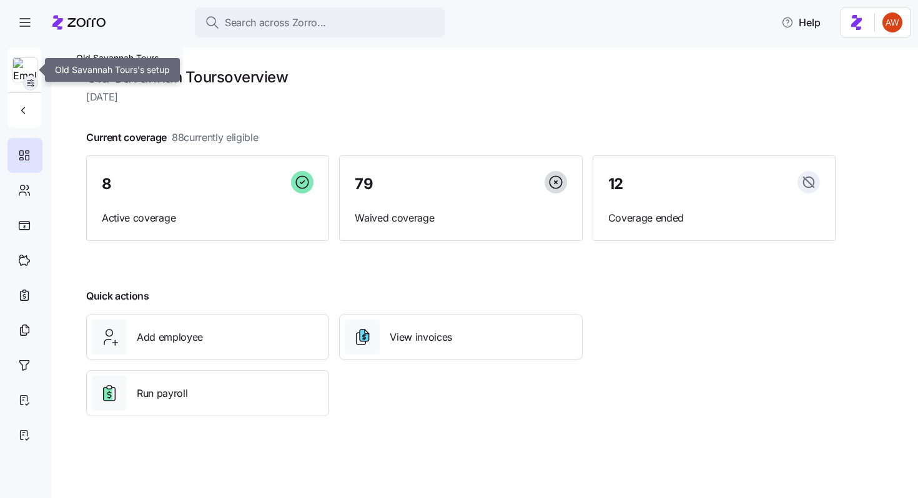
click at [32, 79] on icon "button" at bounding box center [31, 83] width 10 height 10
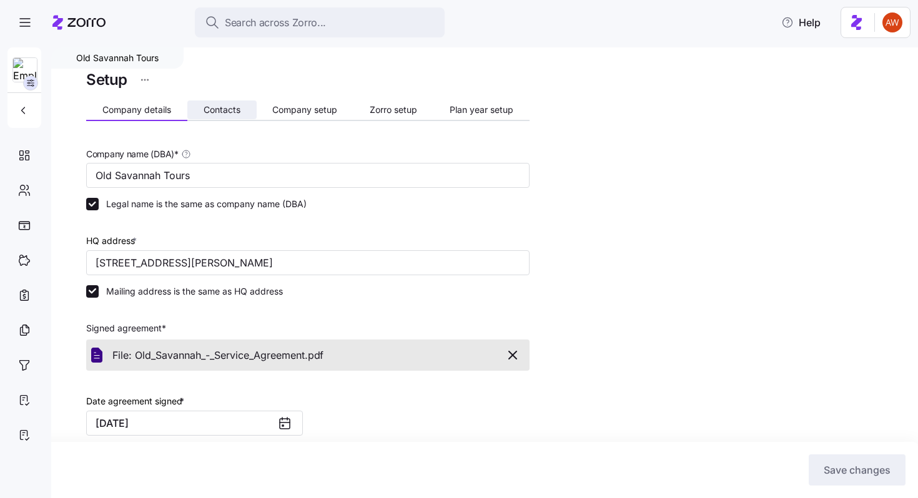
click at [200, 109] on button "Contacts" at bounding box center [221, 110] width 69 height 19
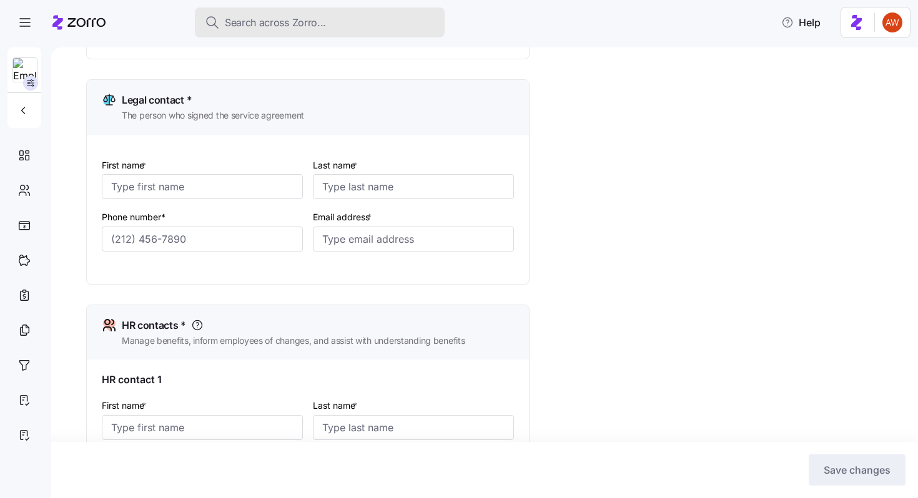
scroll to position [302, 0]
